Goal: Navigation & Orientation: Go to known website

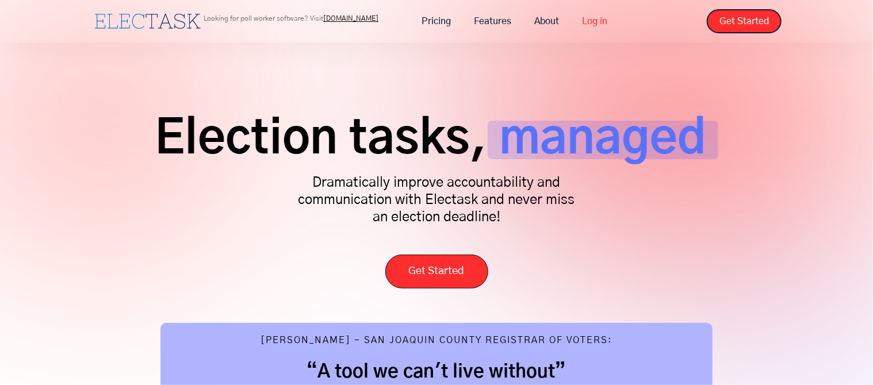
click at [602, 26] on link "Log in" at bounding box center [595, 21] width 48 height 24
click at [658, 47] on div "Election tasks, managed Dramatically improve accountability and communication w…" at bounding box center [436, 386] width 873 height 772
drag, startPoint x: 440, startPoint y: 132, endPoint x: 381, endPoint y: 99, distance: 67.7
click at [441, 131] on span "Election tasks," at bounding box center [321, 140] width 332 height 39
click at [424, 150] on span "Election tasks," at bounding box center [321, 140] width 332 height 39
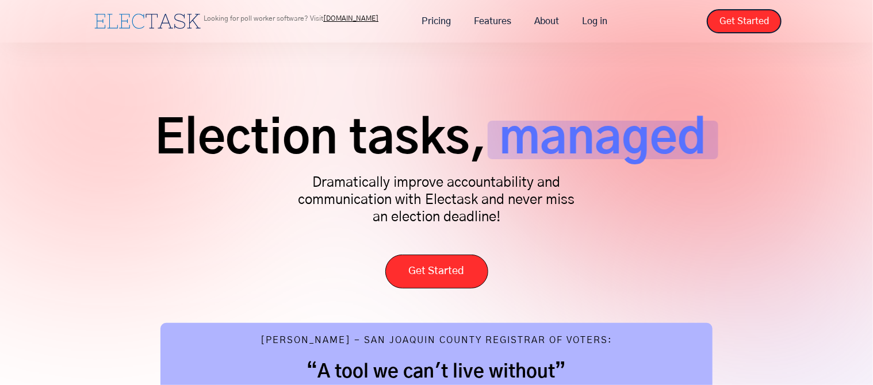
click at [351, 125] on span "Election tasks," at bounding box center [321, 140] width 332 height 39
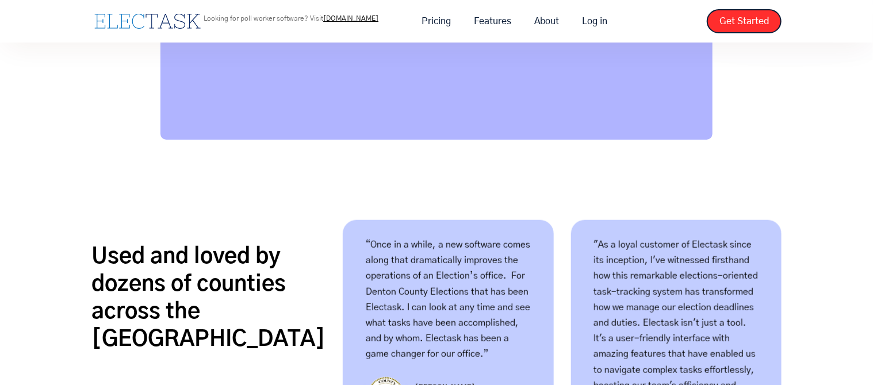
scroll to position [260, 0]
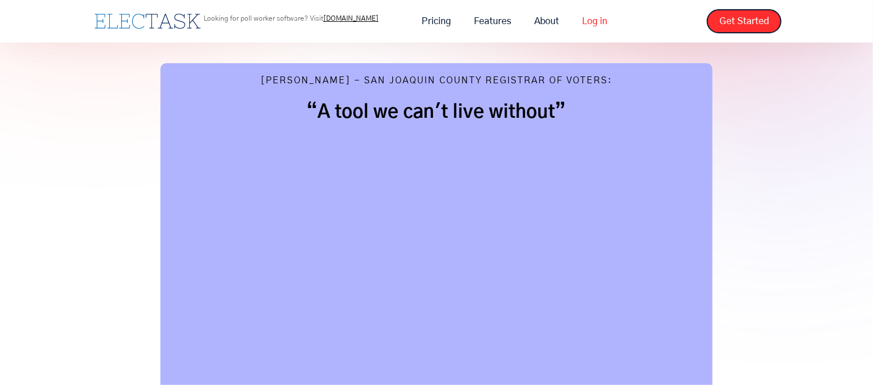
click at [601, 23] on link "Log in" at bounding box center [595, 21] width 48 height 24
